Goal: Check status: Check status

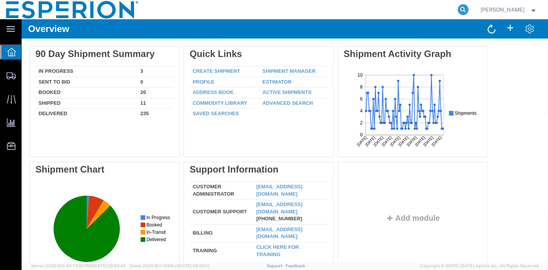
click at [465, 10] on icon at bounding box center [463, 9] width 11 height 11
click at [422, 9] on input "search" at bounding box center [340, 9] width 234 height 18
paste input "1000325345"
type input "1000325345"
click at [464, 12] on icon at bounding box center [463, 9] width 11 height 11
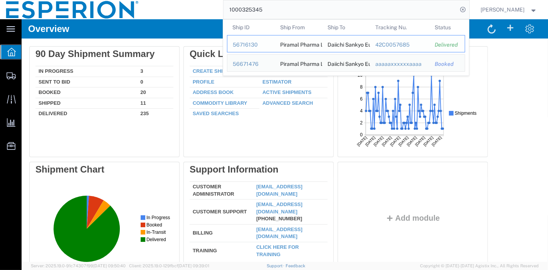
click at [242, 45] on div "56716130" at bounding box center [251, 45] width 37 height 8
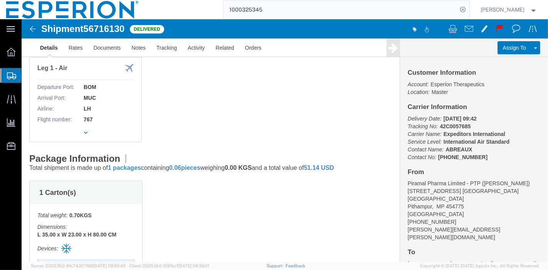
scroll to position [43, 0]
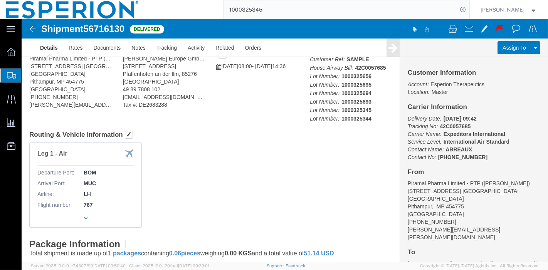
click p "Customer Ref: SAMPLE House Airway Bill: 42C0057685 Lot Number: 1000325656 Lot N…"
click b "42C0057685"
copy b "42C0057685"
